Goal: Task Accomplishment & Management: Complete application form

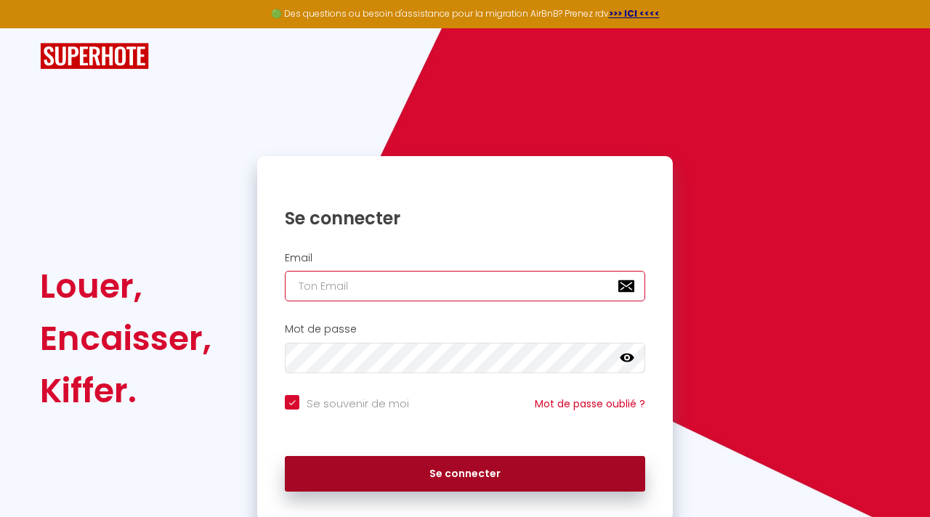
type input "[EMAIL_ADDRESS][DOMAIN_NAME]"
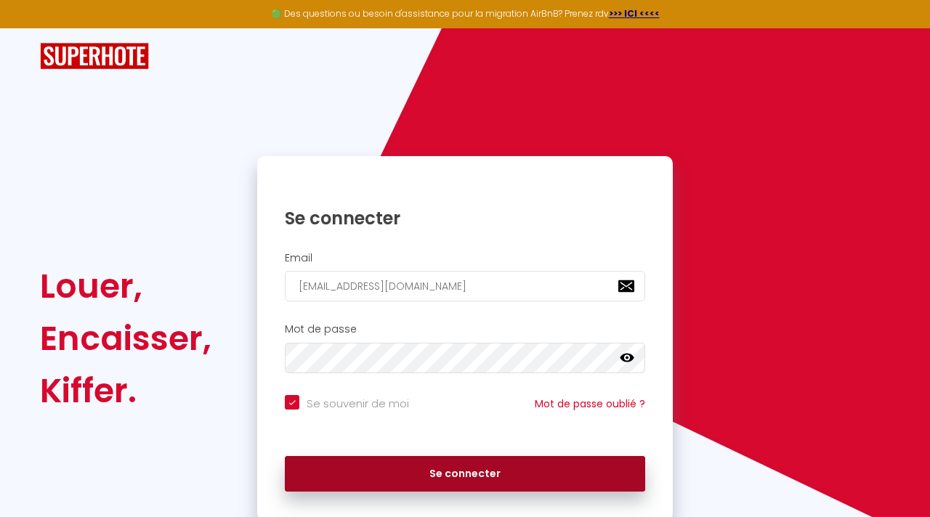
click at [552, 471] on button "Se connecter" at bounding box center [465, 474] width 360 height 36
checkbox input "true"
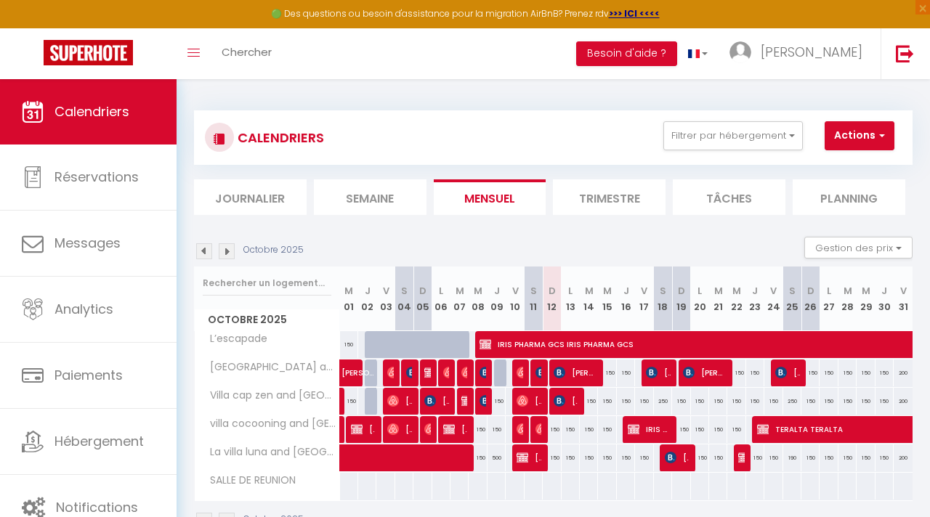
click at [224, 251] on img at bounding box center [227, 251] width 16 height 16
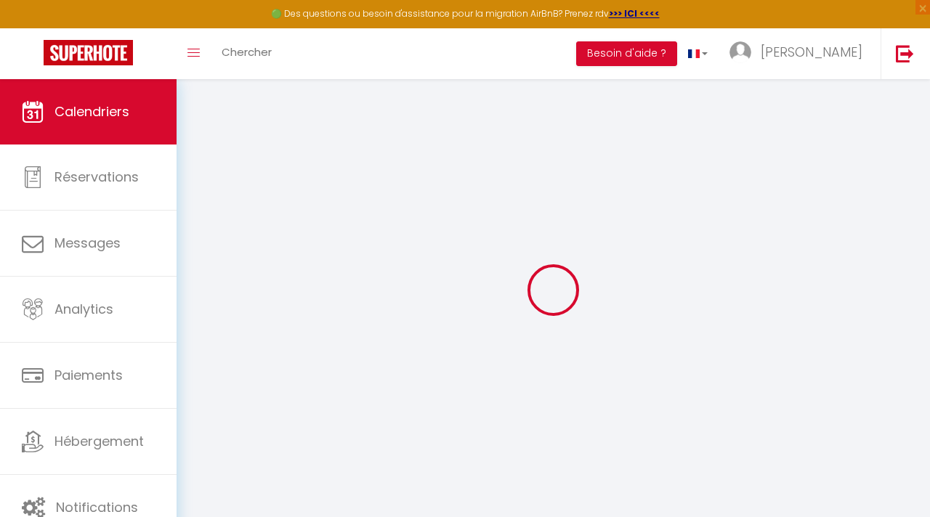
select select
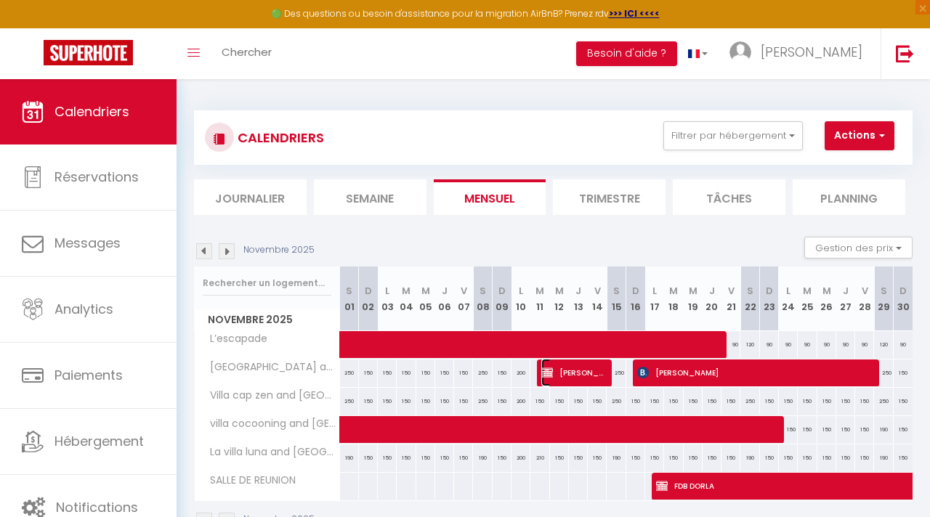
click at [580, 373] on span "[PERSON_NAME]" at bounding box center [572, 373] width 63 height 28
select select "KO"
select select "0"
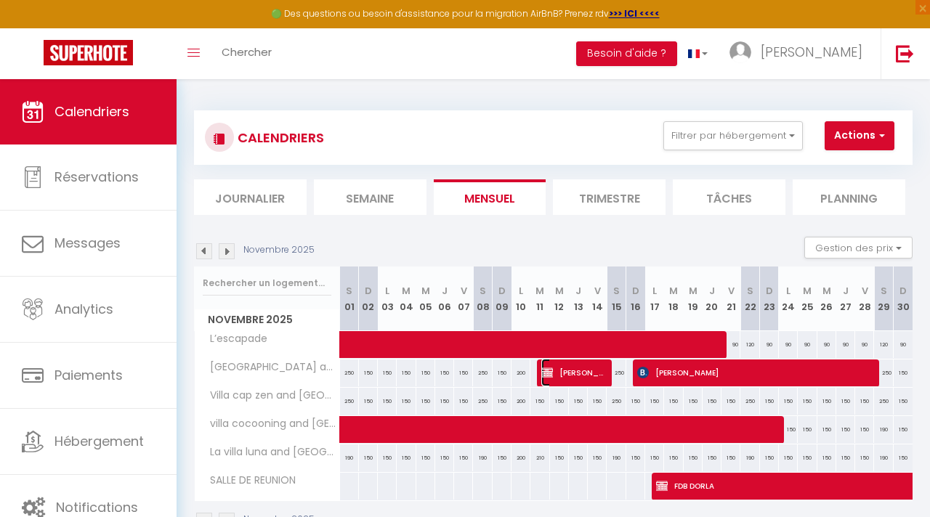
select select "1"
select select
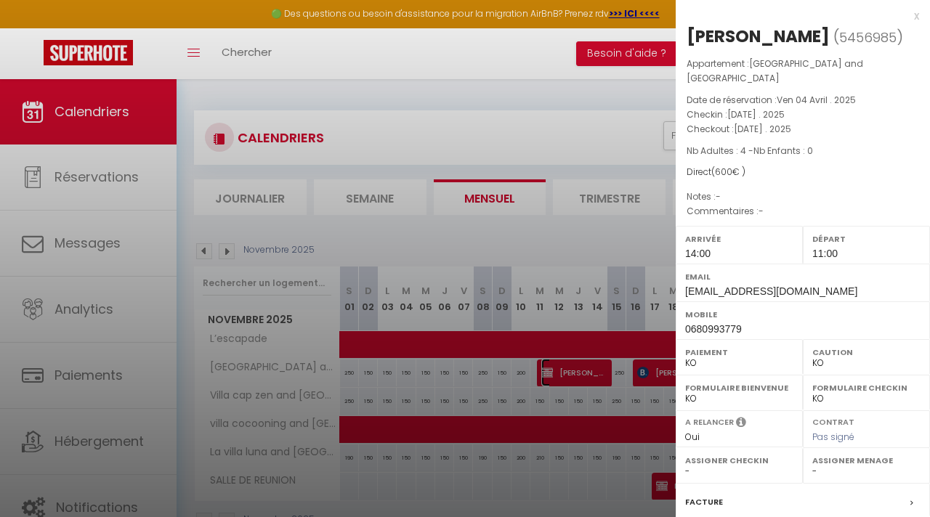
scroll to position [160, 0]
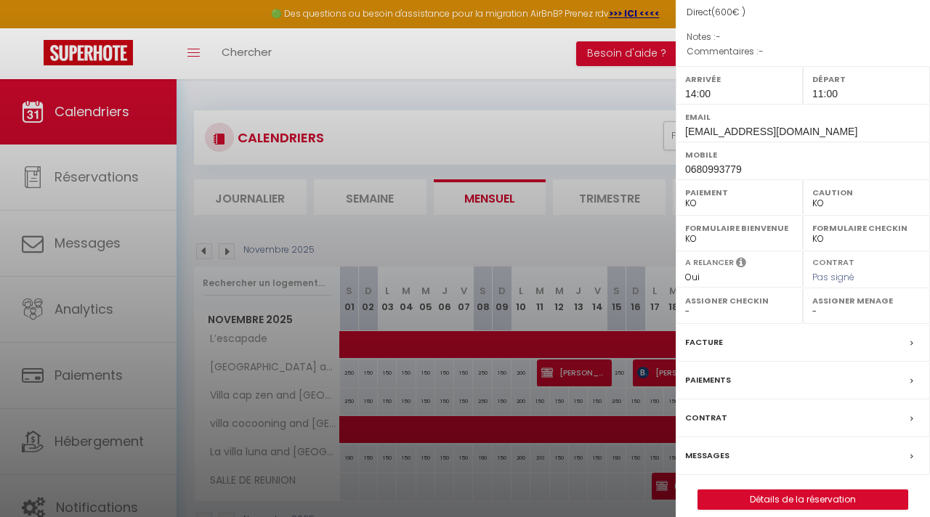
click at [761, 442] on div "Messages" at bounding box center [803, 456] width 254 height 38
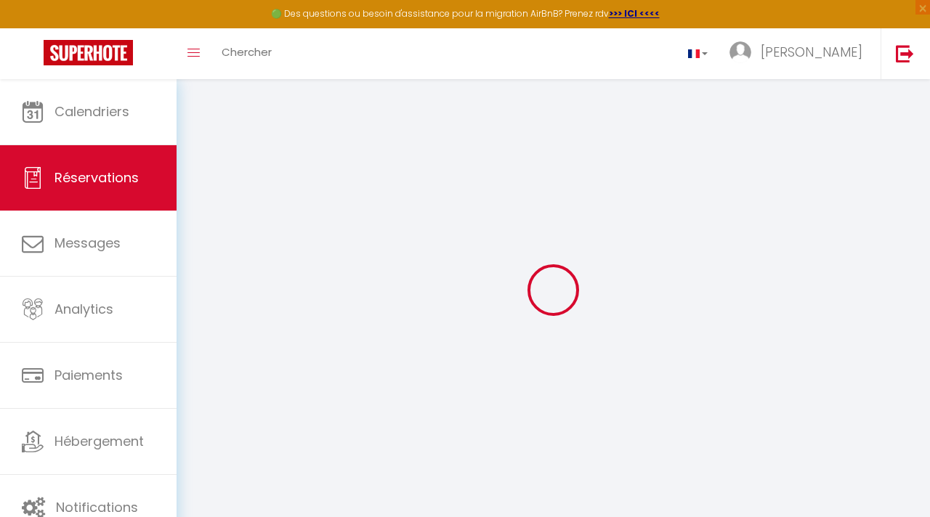
type input "[PERSON_NAME]"
type input "[EMAIL_ADDRESS][DOMAIN_NAME]"
type input "0680993779"
select select
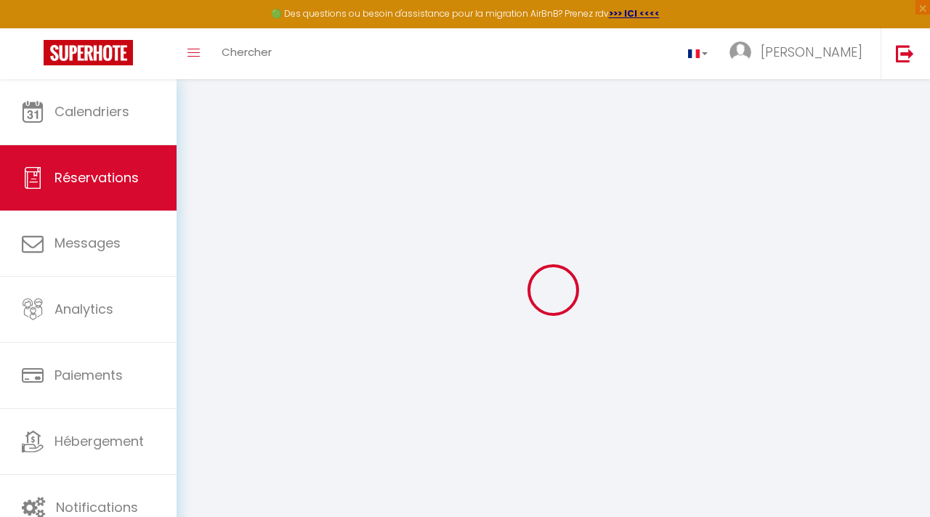
type input "500"
select select "43742"
select select "2"
type input "[DATE]"
select select
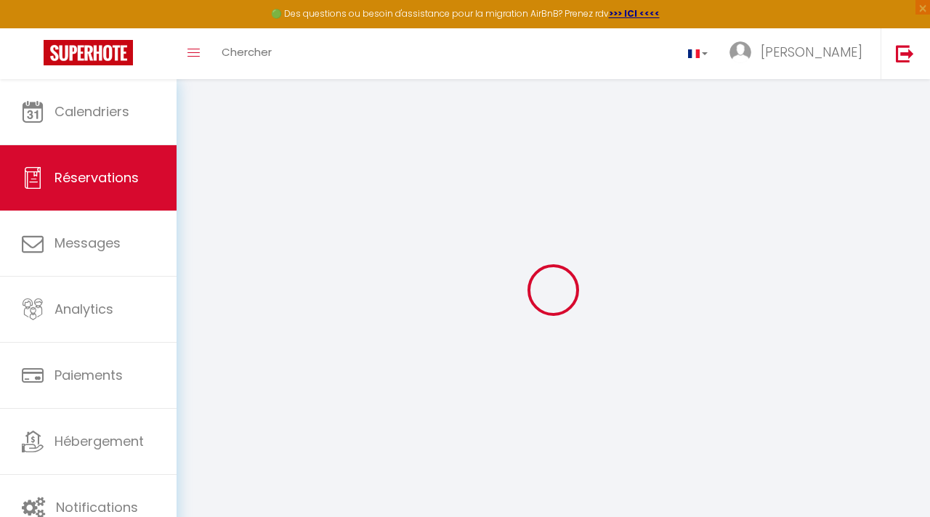
type input "[DATE]"
select select
type input "4"
select select "10"
select select
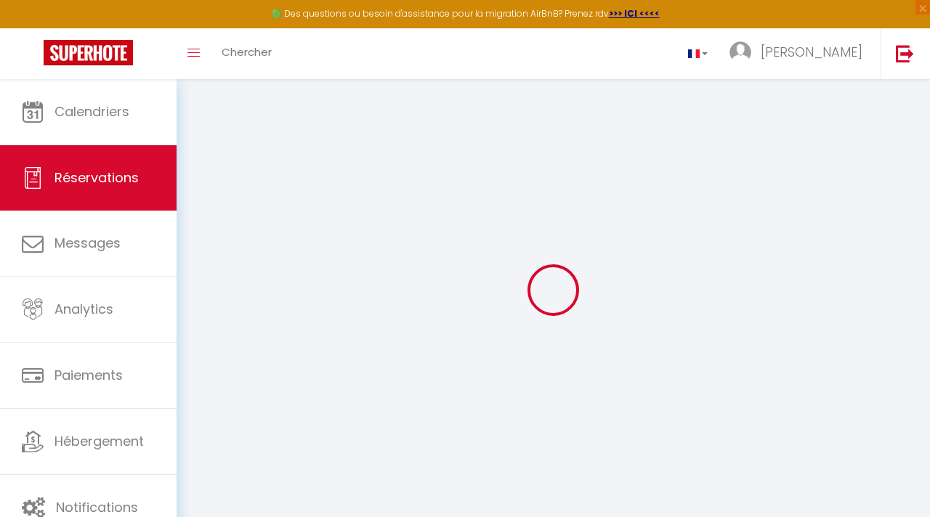
type input "600"
checkbox input "false"
type input "0"
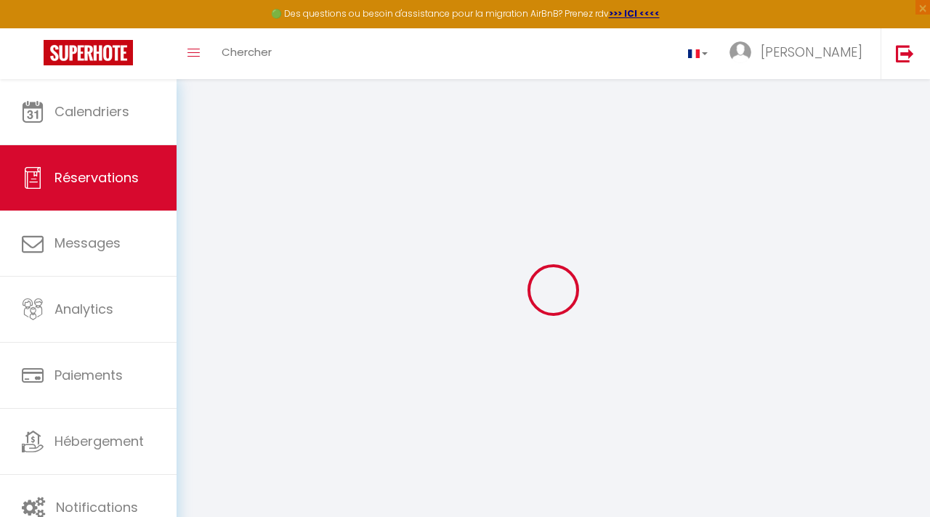
select select
select select "14"
checkbox input "false"
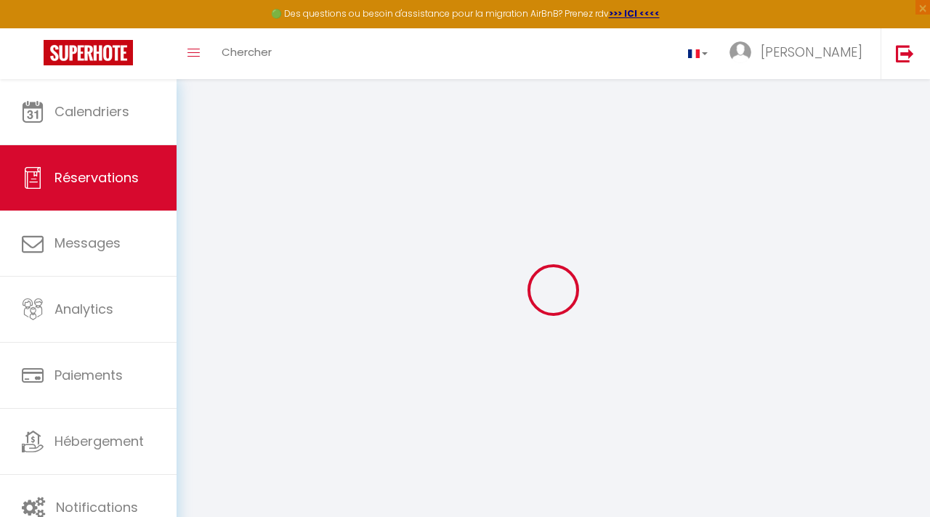
select select
checkbox input "false"
select select
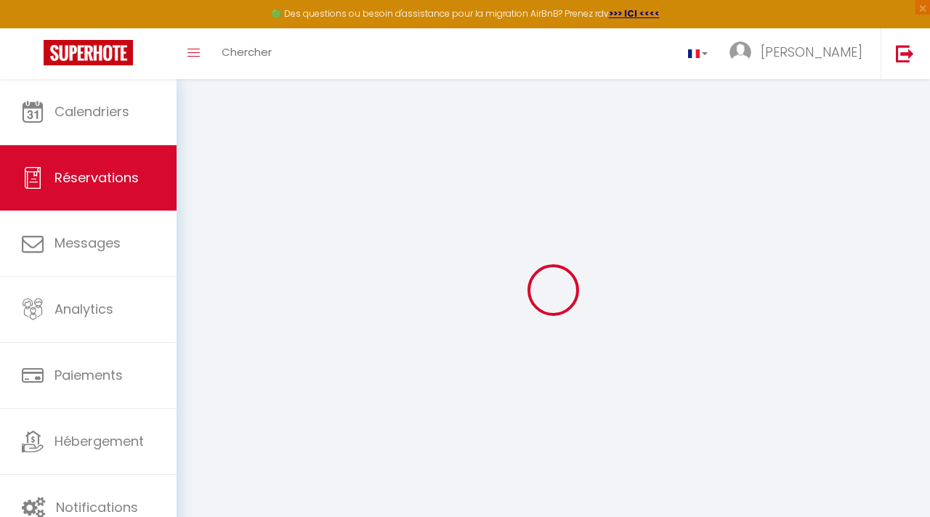
select select
checkbox input "false"
select select
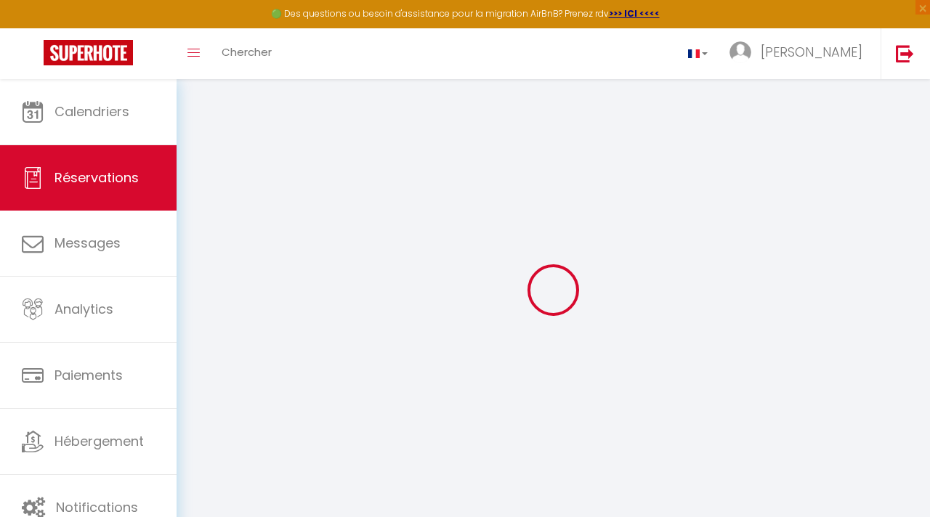
select select
checkbox input "false"
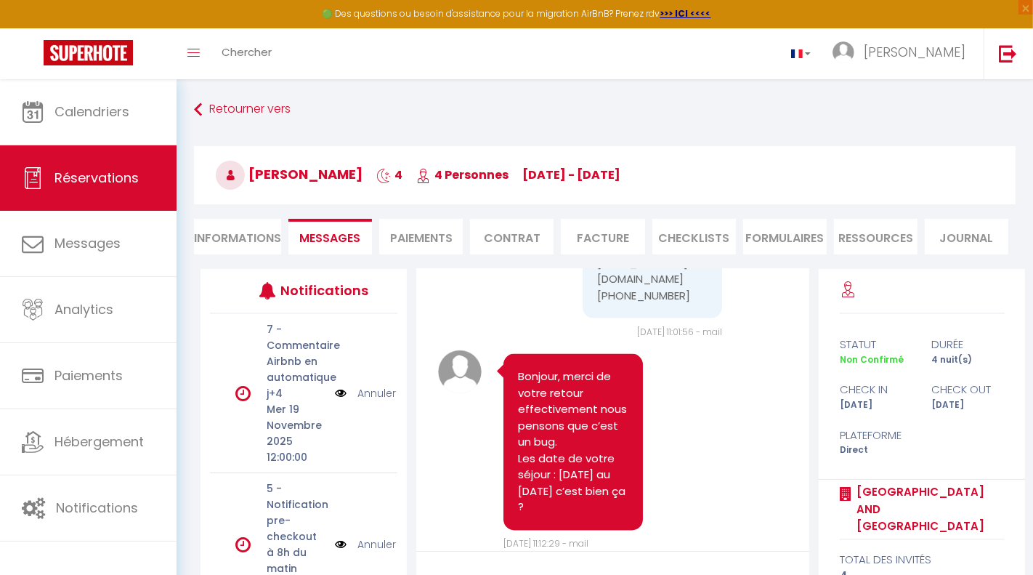
scroll to position [2199, 0]
